Goal: Task Accomplishment & Management: Manage account settings

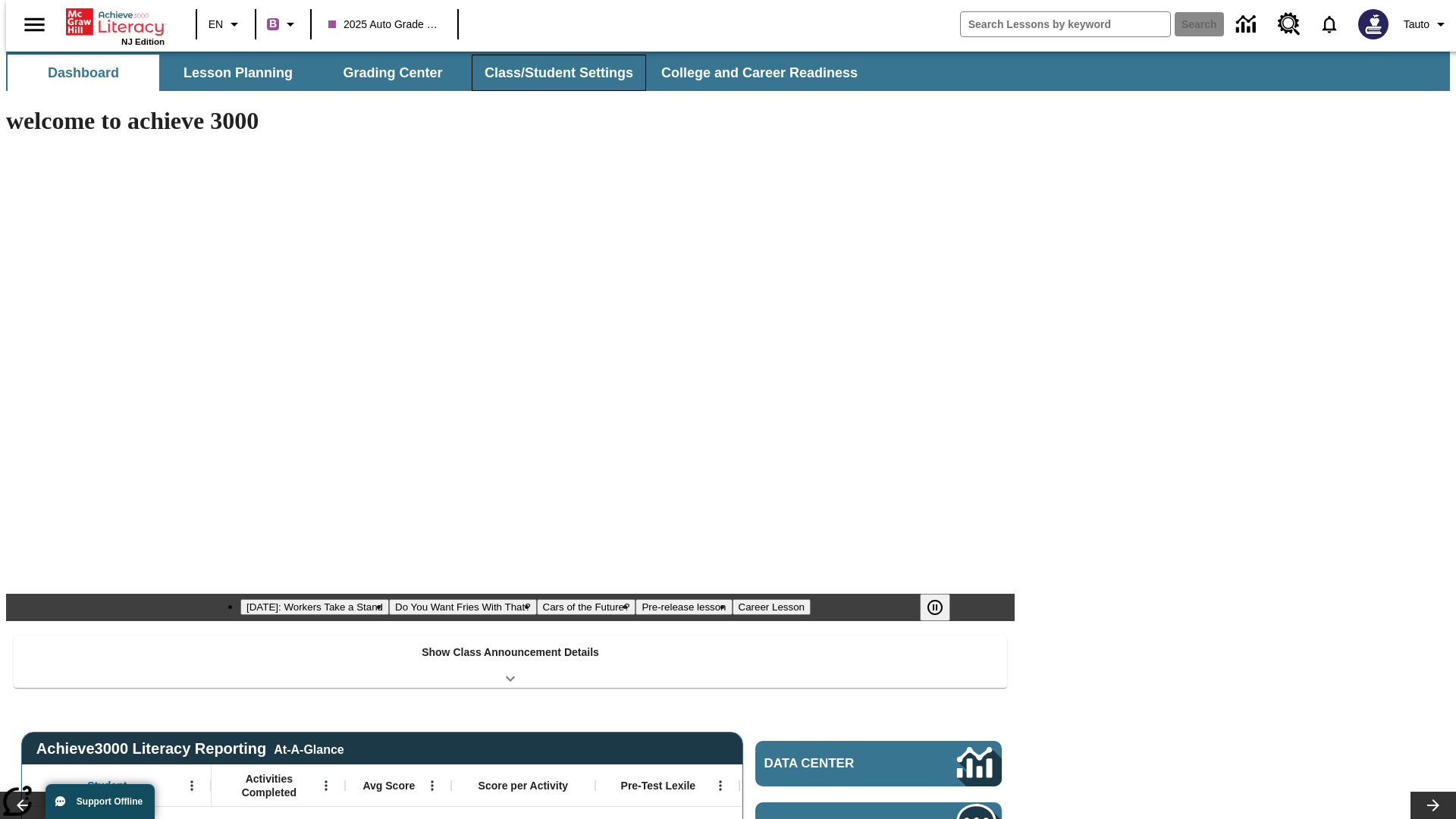
click at [550, 73] on button "Class/Student Settings" at bounding box center [559, 73] width 174 height 37
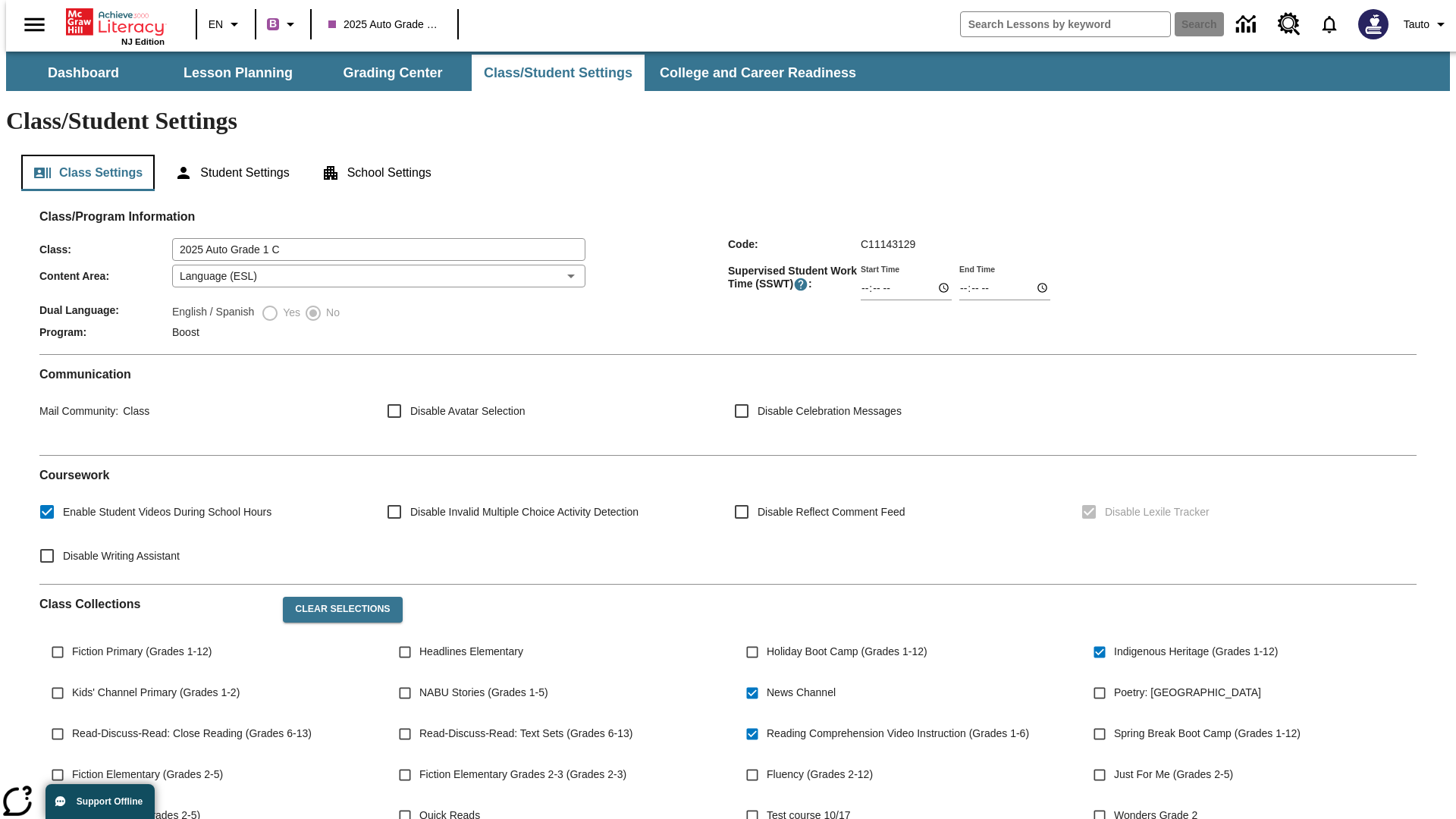
click at [82, 154] on button "Class Settings" at bounding box center [88, 173] width 134 height 37
type input "[PERSON_NAME], [PERSON_NAME] and [PERSON_NAME]"
type input "06:00"
type input "06:01"
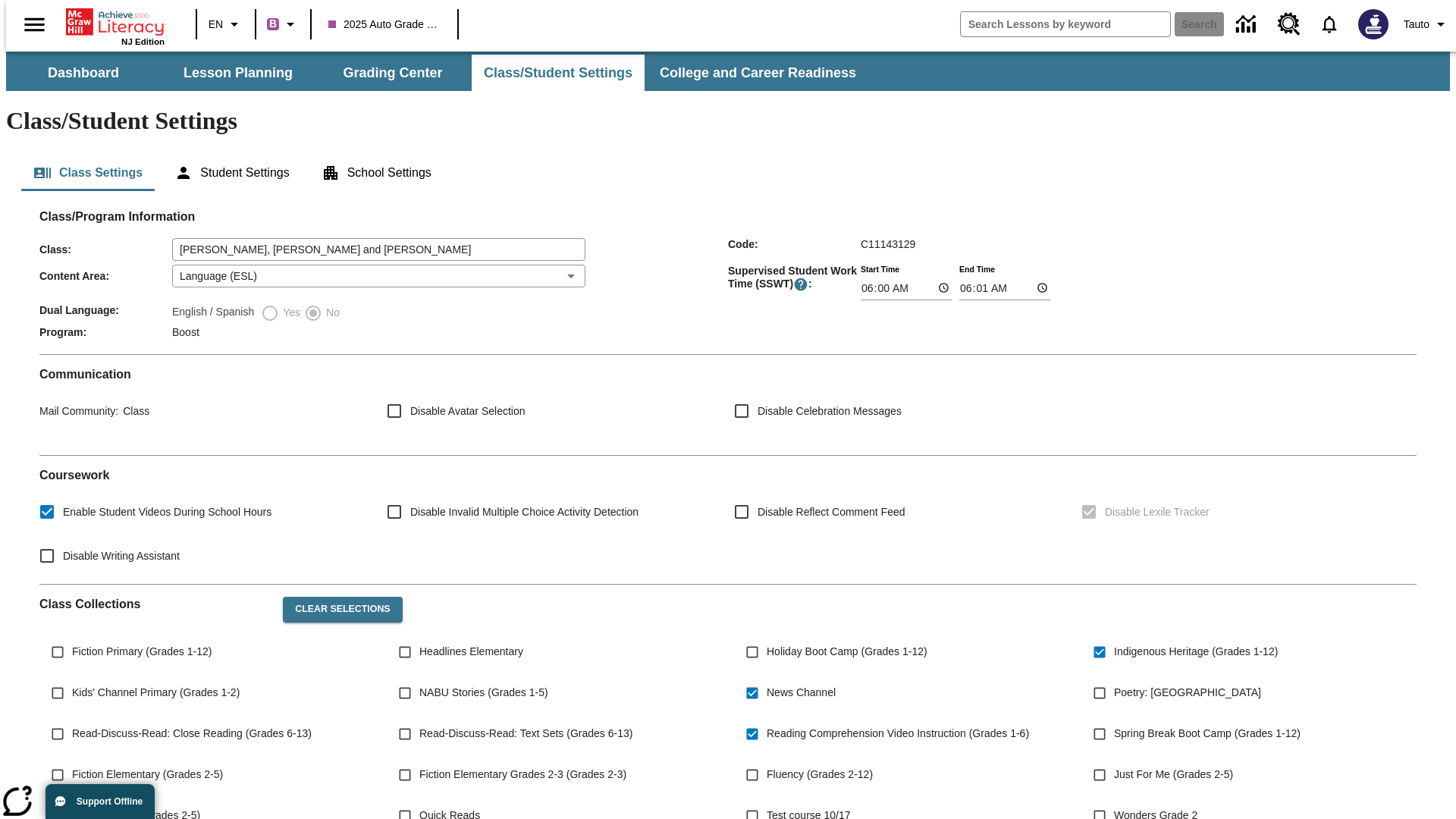
scroll to position [222, 0]
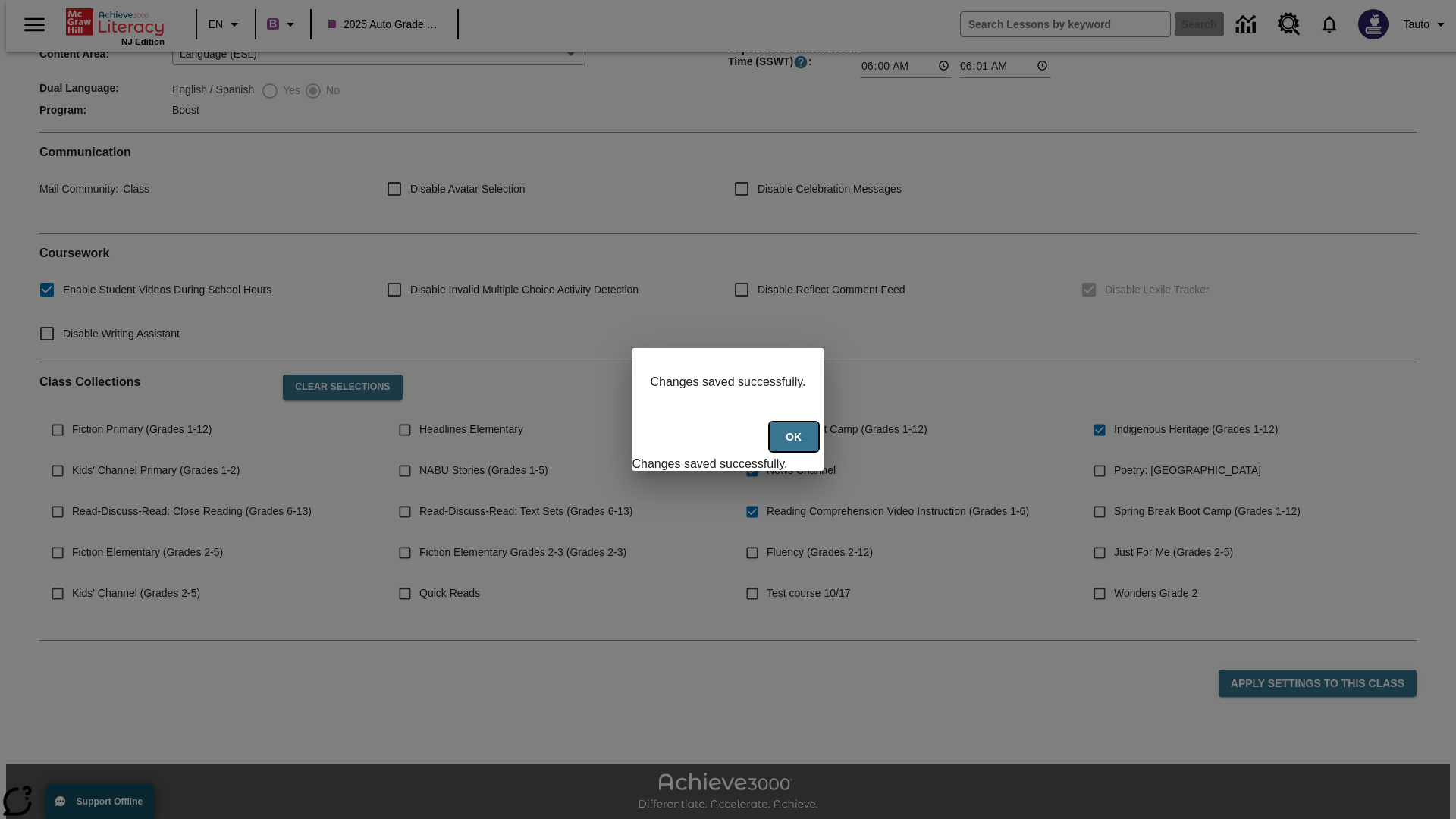
click at [796, 445] on button "Ok" at bounding box center [794, 437] width 49 height 30
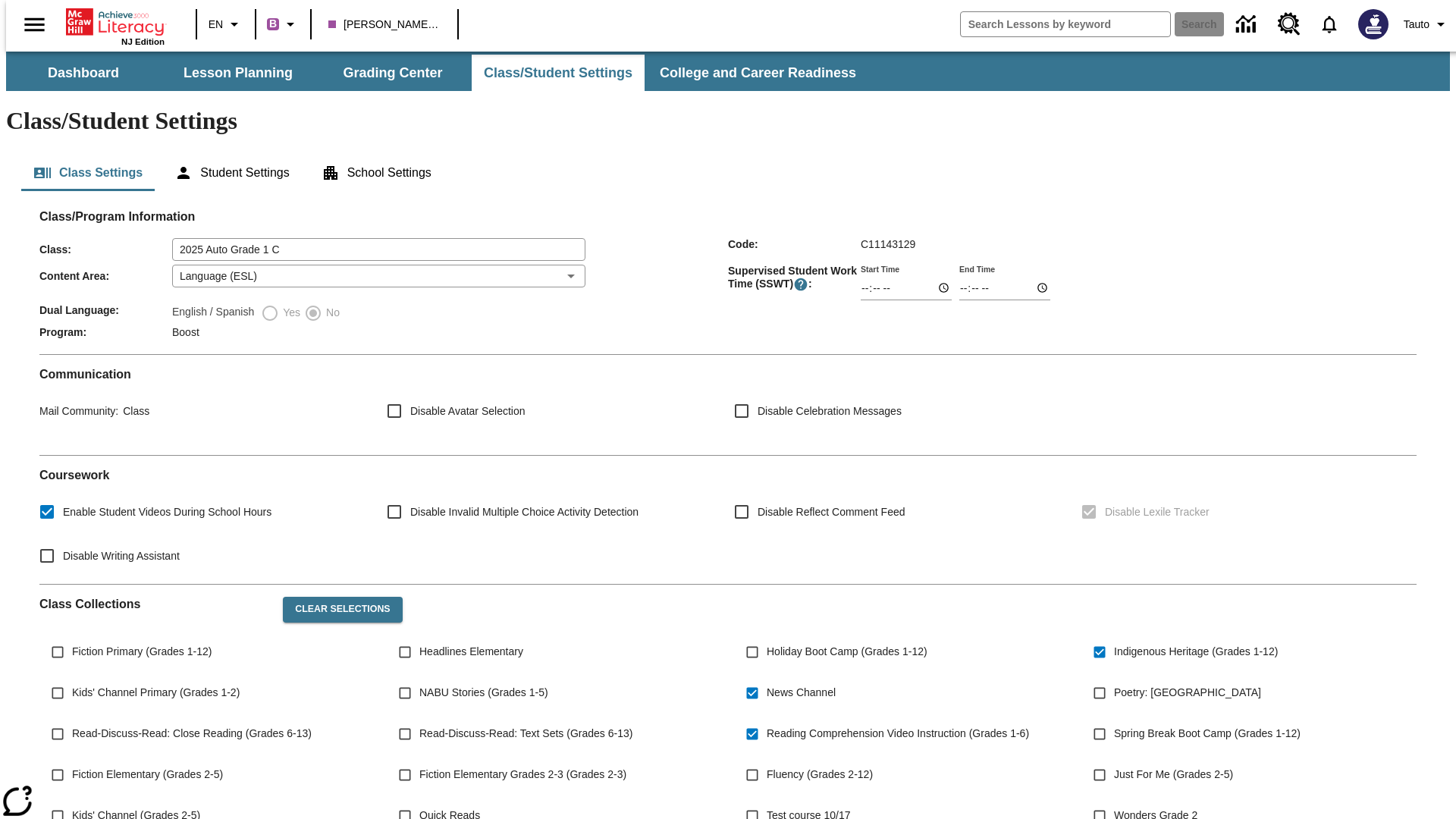
type input "2025 Auto Grade 1 C"
type input "06:00"
type input "06:01"
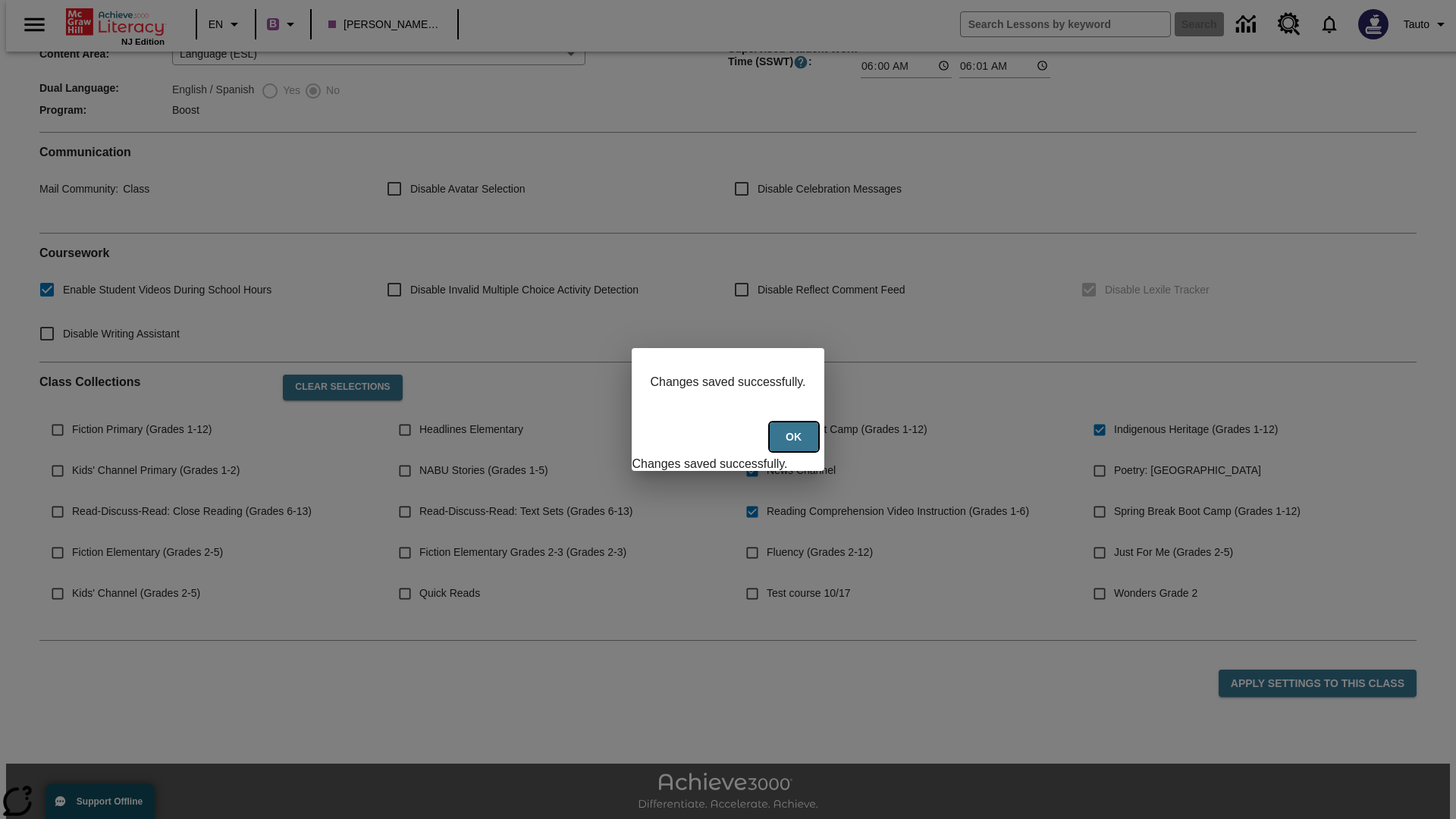
click at [796, 445] on button "Ok" at bounding box center [794, 437] width 49 height 30
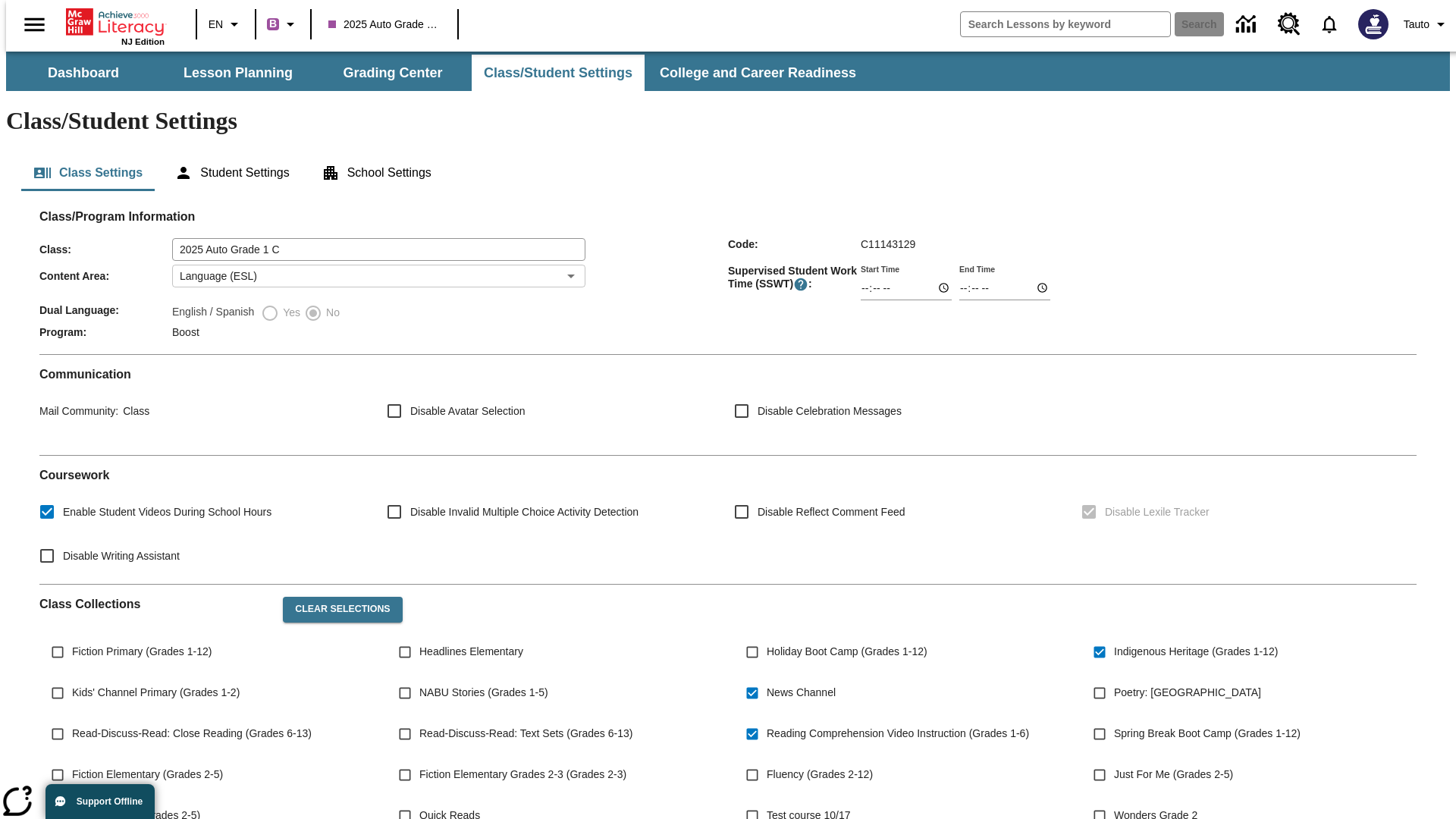
click at [374, 231] on body "Skip to main content NJ Edition EN B 2025 Auto Grade 1 C Search Tauto Dashboard…" at bounding box center [728, 567] width 1444 height 1031
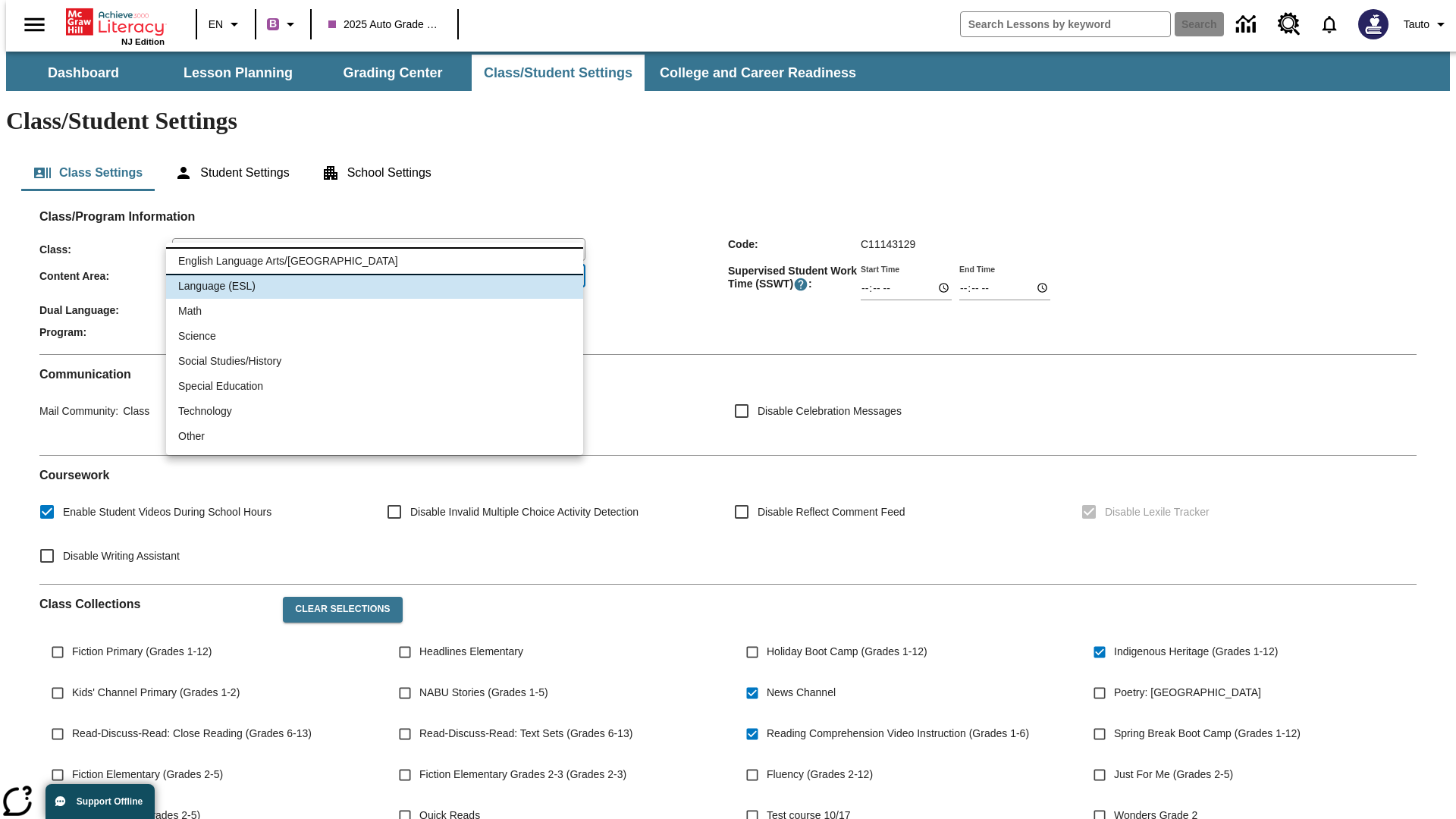
click at [375, 261] on li "English Language Arts/Reading" at bounding box center [375, 261] width 417 height 25
type input "1"
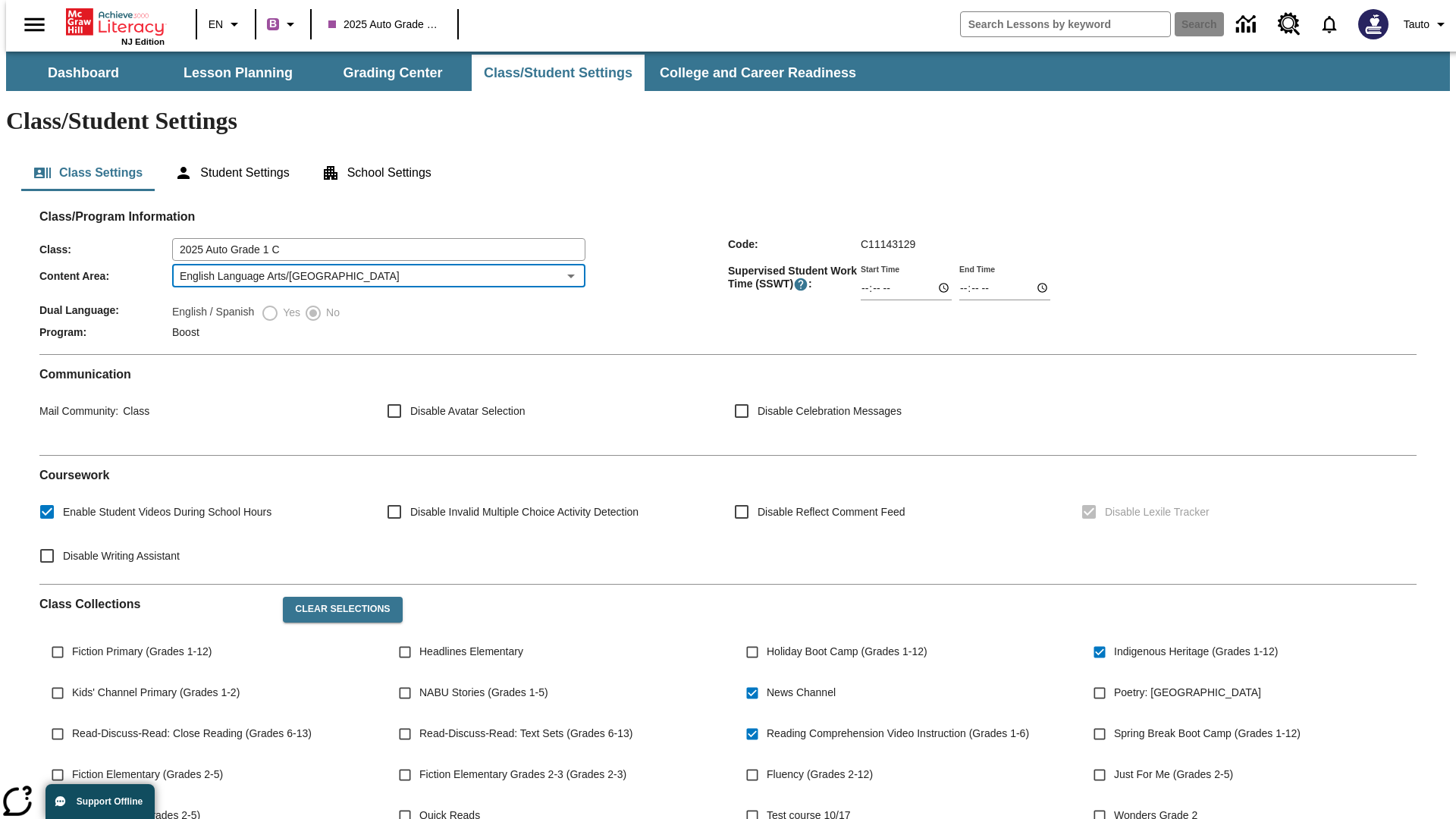
scroll to position [222, 0]
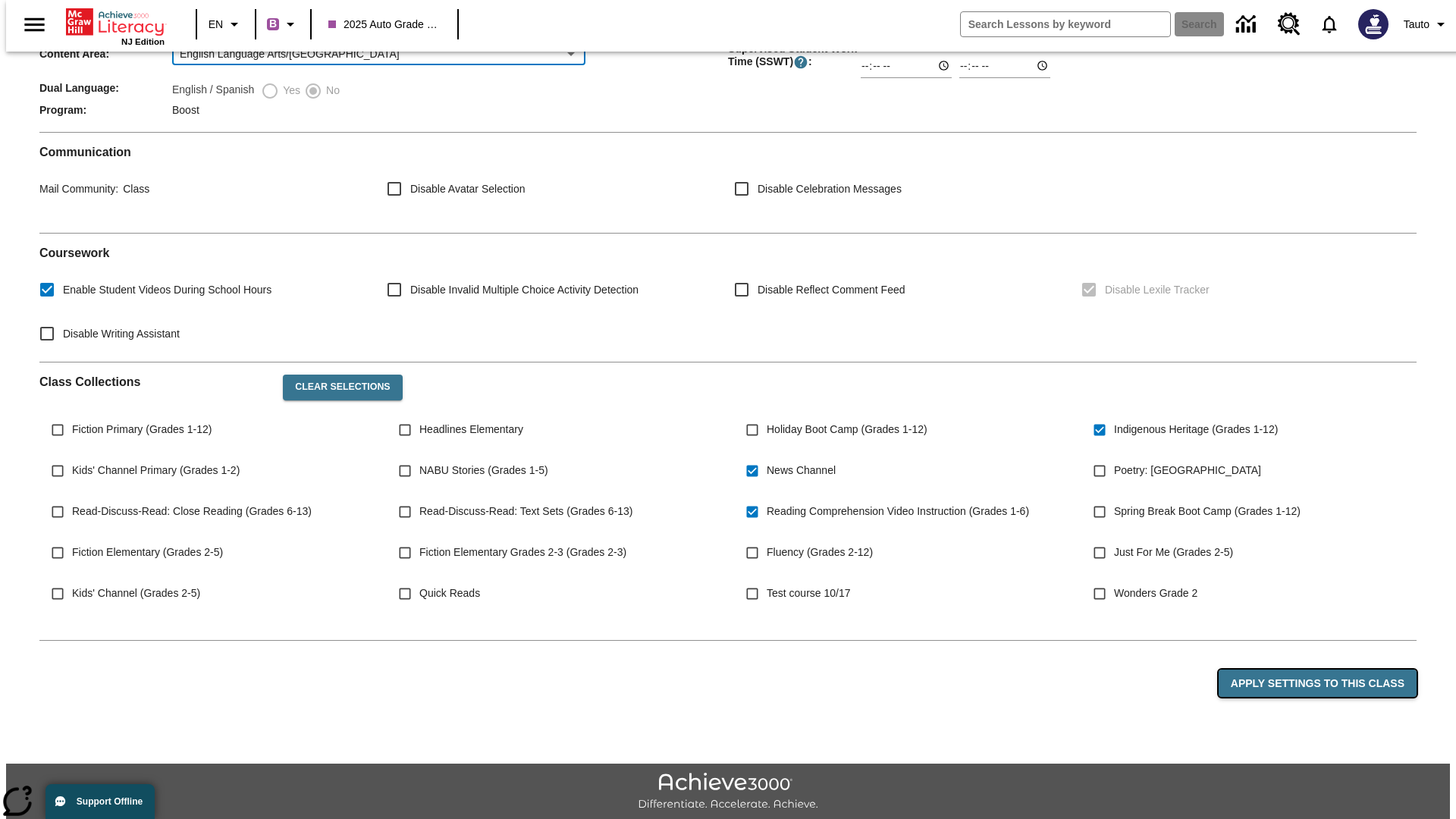
click at [1326, 669] on button "Apply Settings to this Class" at bounding box center [1317, 683] width 198 height 28
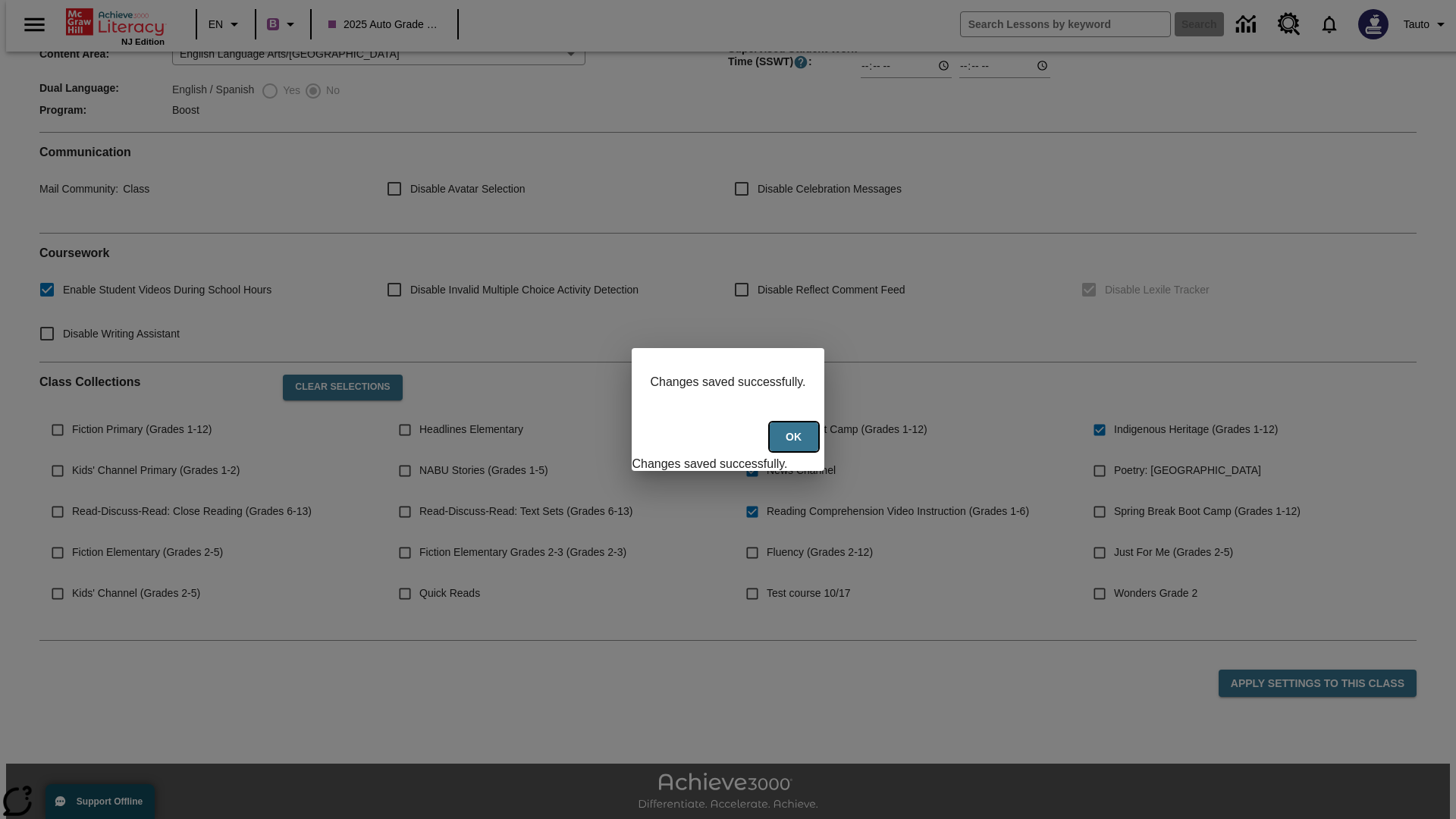
click at [796, 445] on button "Ok" at bounding box center [794, 437] width 49 height 30
